Goal: Register for event/course

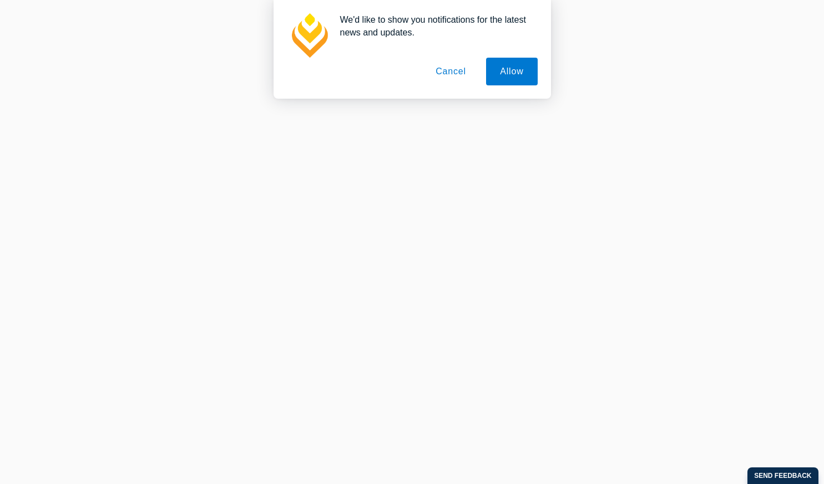
scroll to position [466, 0]
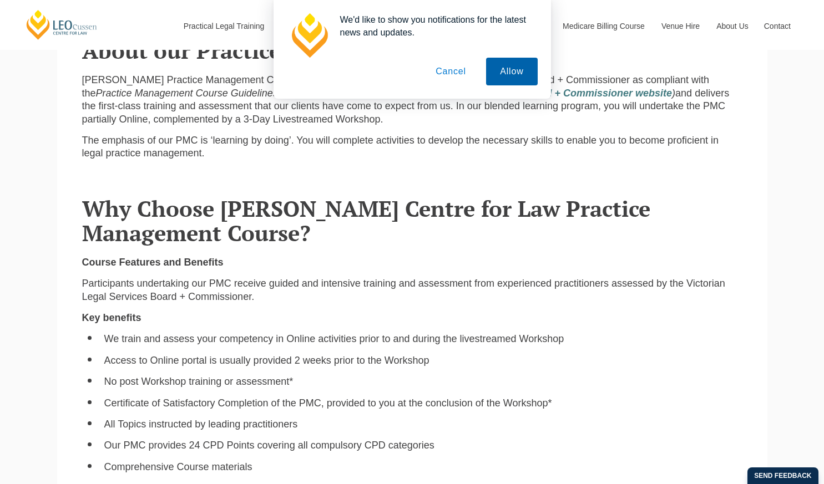
click at [514, 75] on button "Allow" at bounding box center [511, 72] width 51 height 28
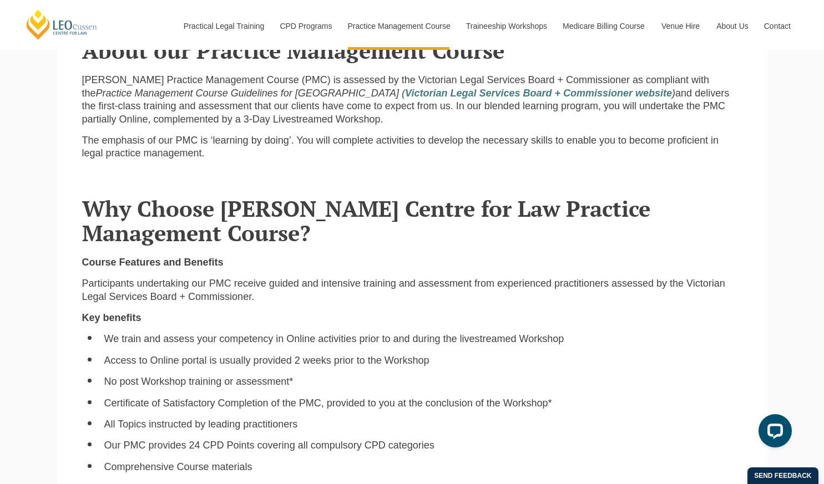
scroll to position [0, 0]
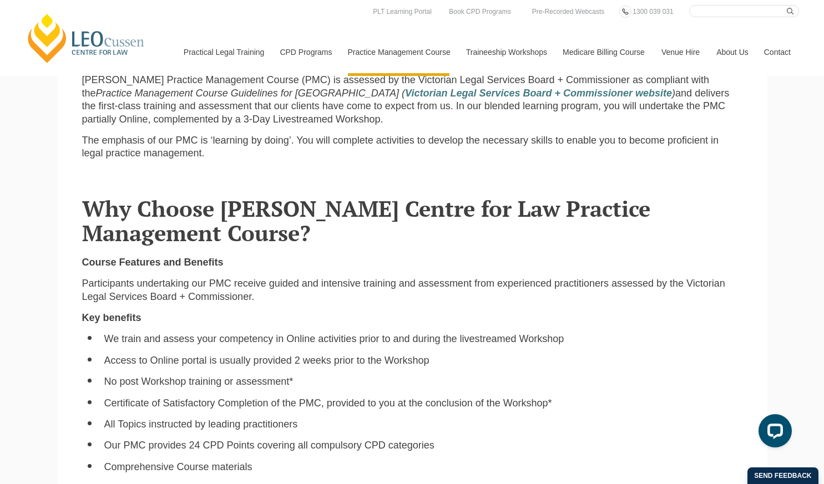
click at [264, 386] on li "No post Workshop training or assessment*" at bounding box center [423, 382] width 638 height 13
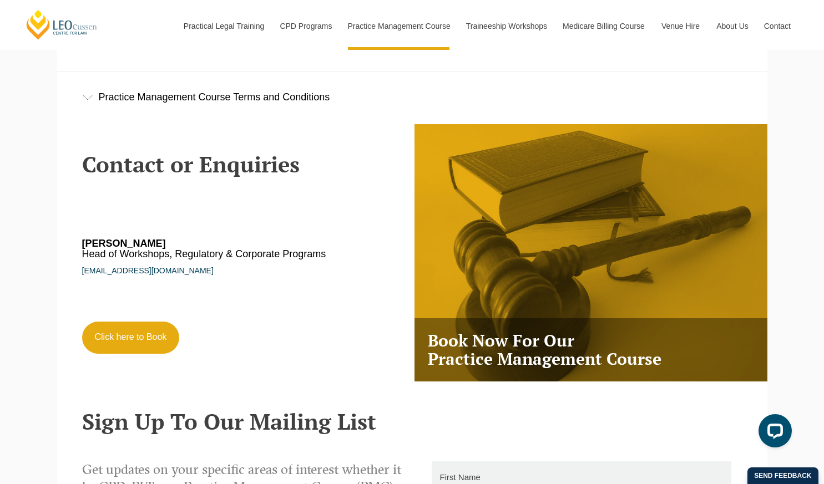
scroll to position [1824, 0]
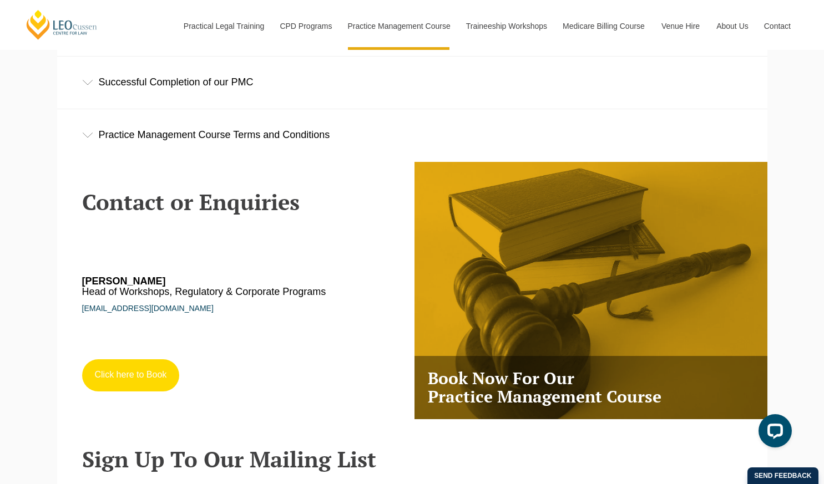
click at [115, 391] on link "Click here to Book" at bounding box center [131, 376] width 98 height 32
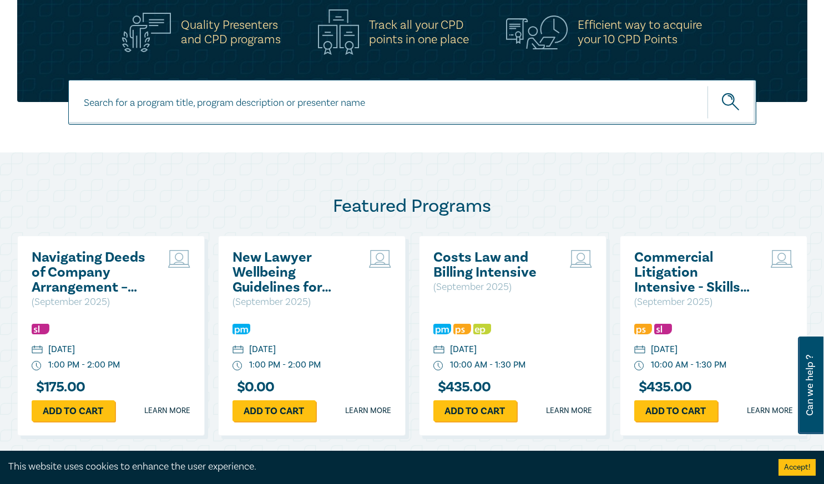
scroll to position [399, 0]
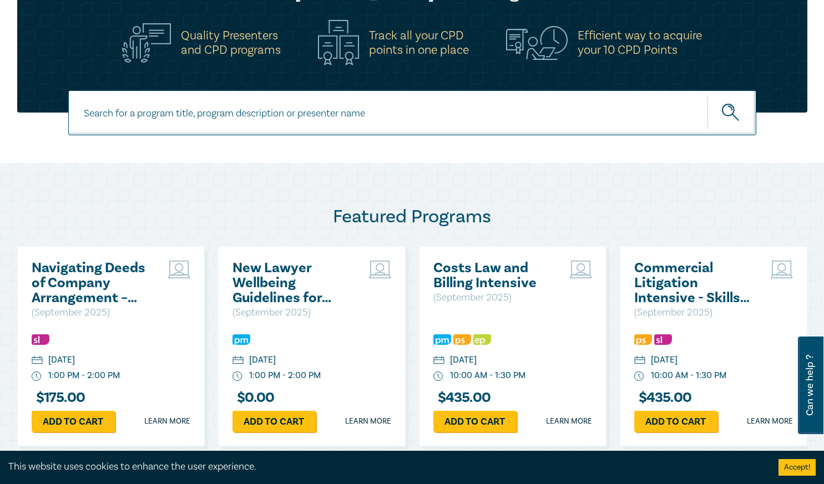
click at [581, 119] on input at bounding box center [412, 112] width 688 height 45
type input "practice management course"
click at [707, 96] on button "submit" at bounding box center [731, 113] width 49 height 34
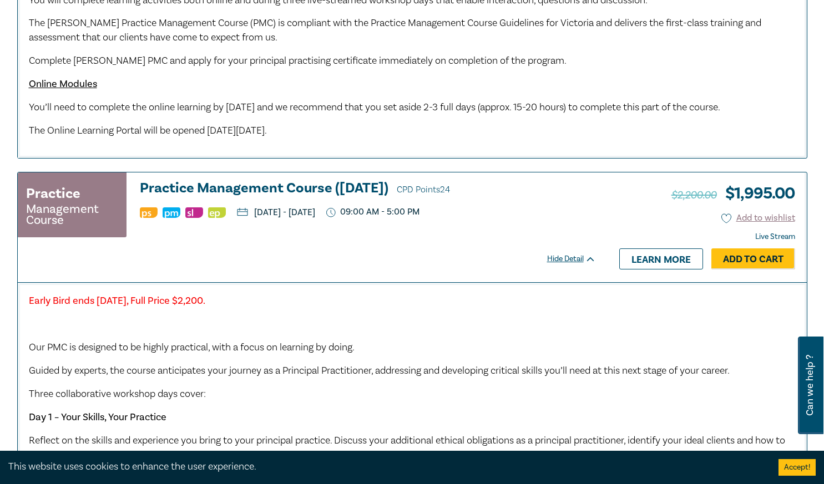
scroll to position [956, 0]
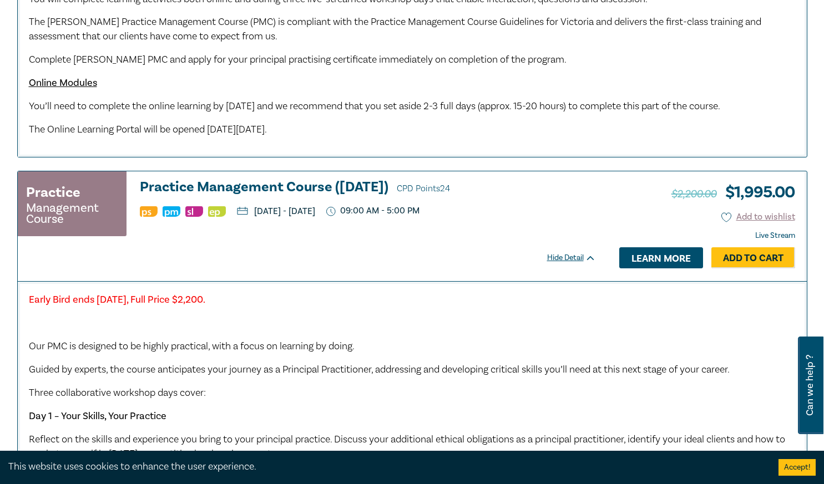
click at [662, 269] on link "Learn more" at bounding box center [661, 257] width 84 height 21
